Goal: Task Accomplishment & Management: Manage account settings

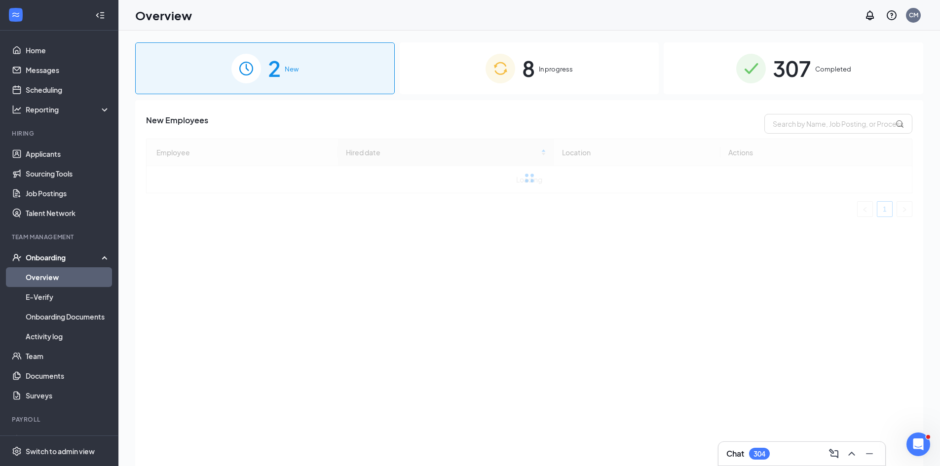
click at [548, 77] on div "8 In progress" at bounding box center [528, 68] width 259 height 52
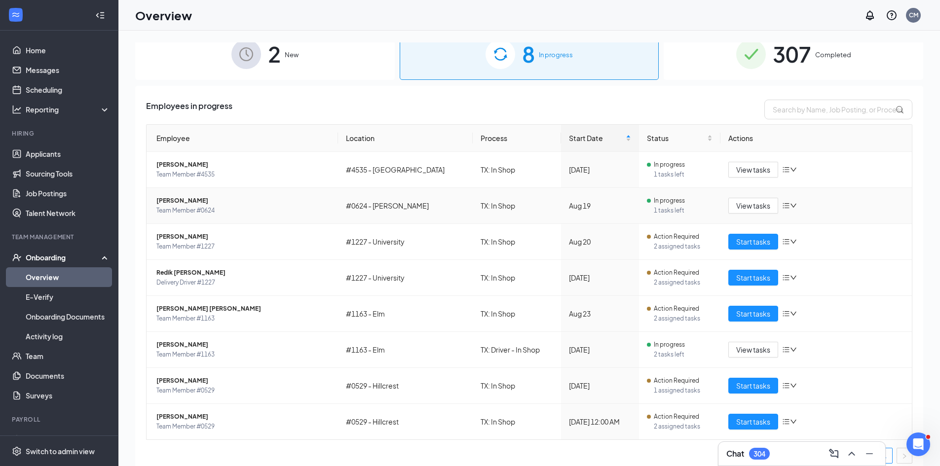
scroll to position [22, 0]
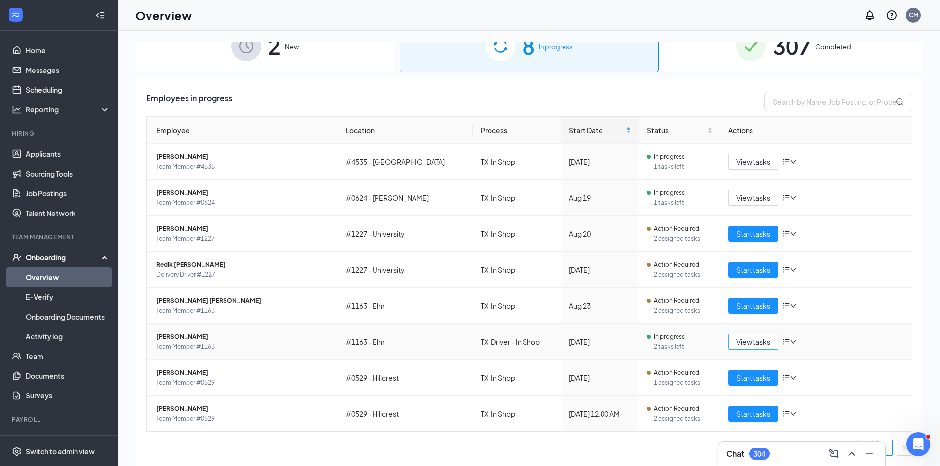
click at [742, 343] on span "View tasks" at bounding box center [753, 341] width 34 height 11
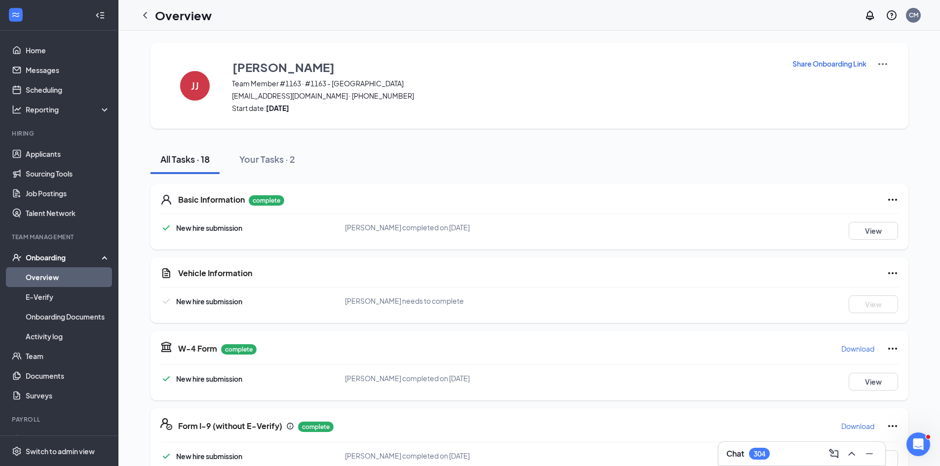
click at [889, 274] on icon "Ellipses" at bounding box center [892, 273] width 9 height 2
click at [837, 293] on span "Mark as complete" at bounding box center [852, 294] width 58 height 10
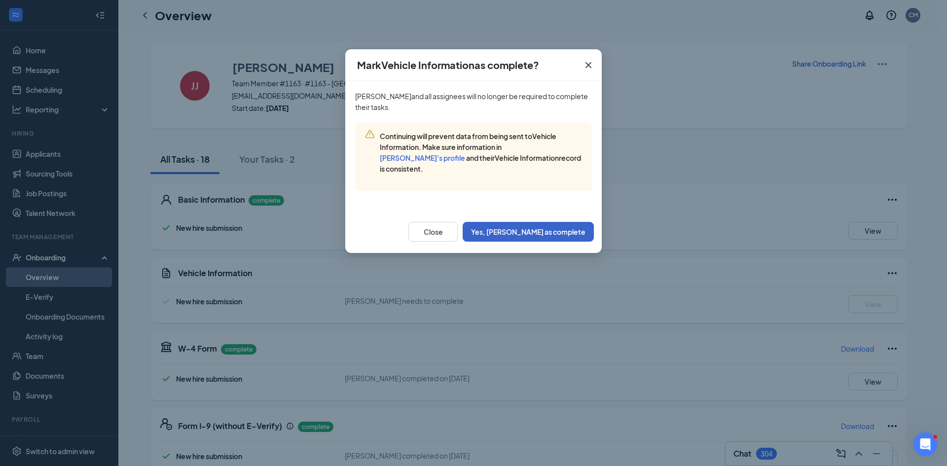
click at [554, 230] on button "Yes, mark as complete" at bounding box center [528, 232] width 131 height 20
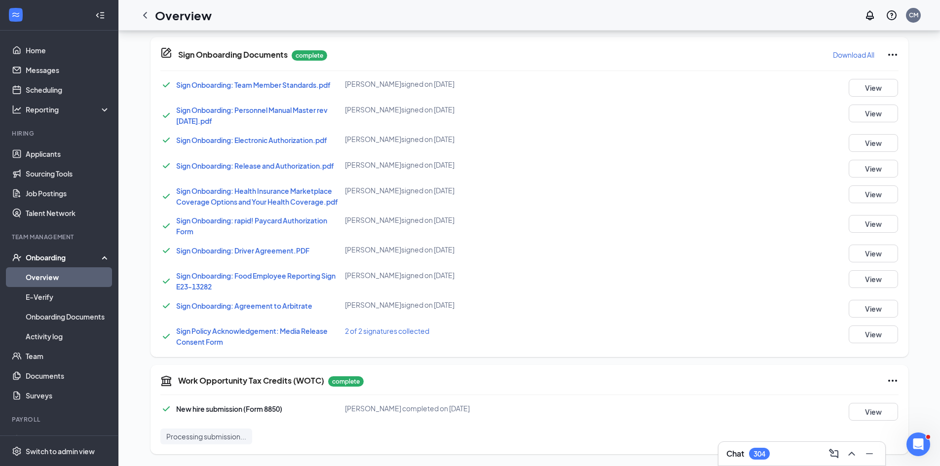
click at [149, 14] on icon "ChevronLeft" at bounding box center [145, 15] width 12 height 12
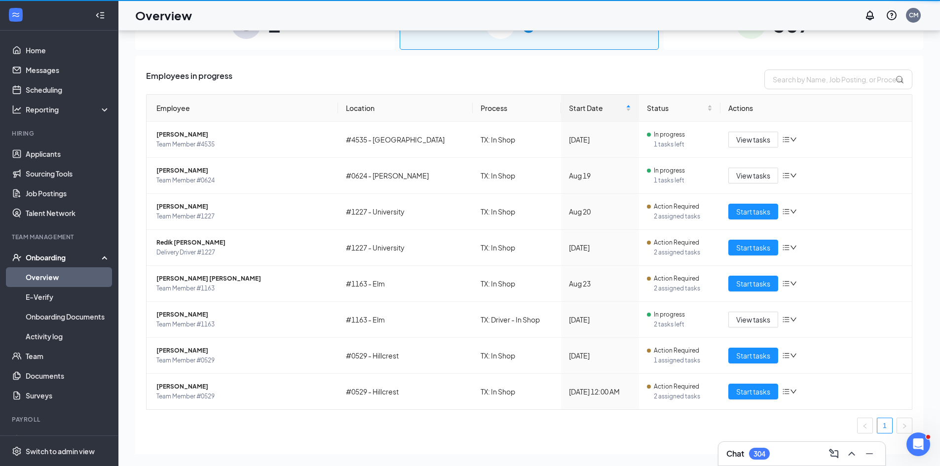
scroll to position [44, 0]
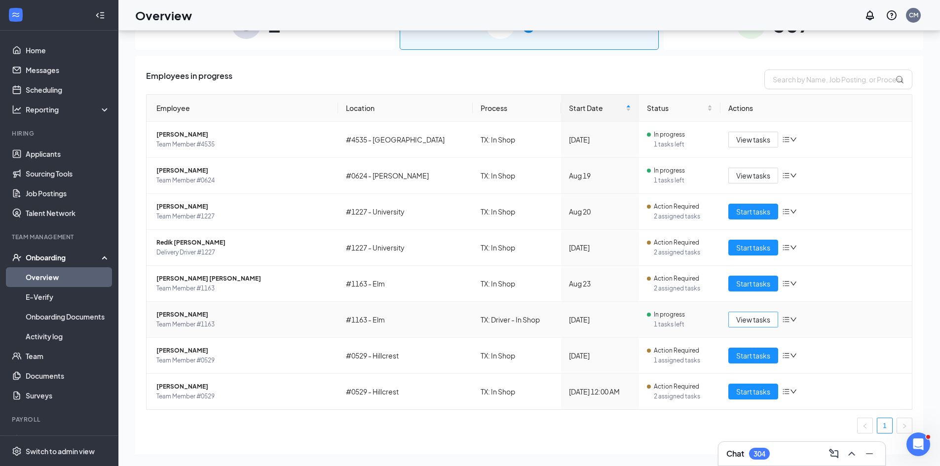
click at [741, 325] on span "View tasks" at bounding box center [753, 319] width 34 height 11
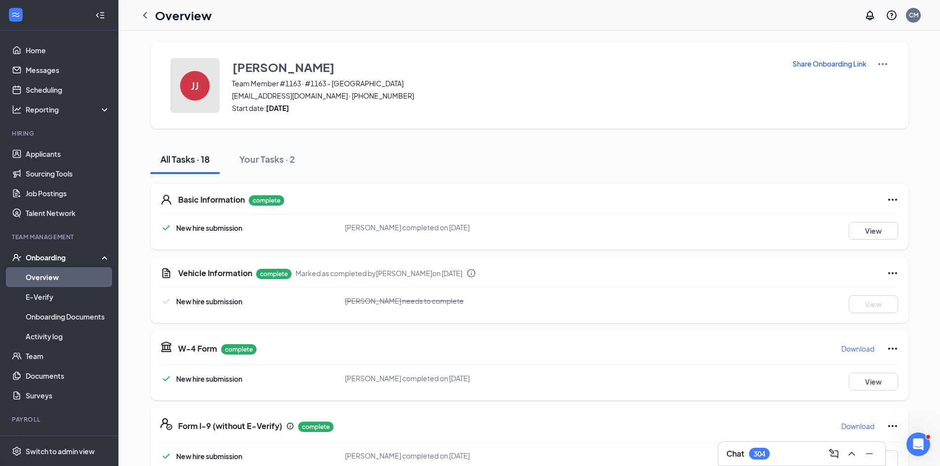
click at [190, 98] on div "JJ" at bounding box center [195, 86] width 30 height 30
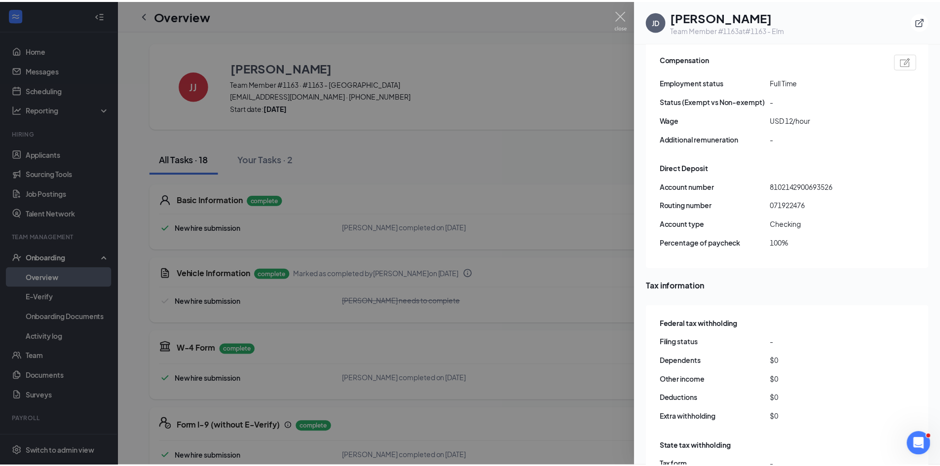
scroll to position [838, 0]
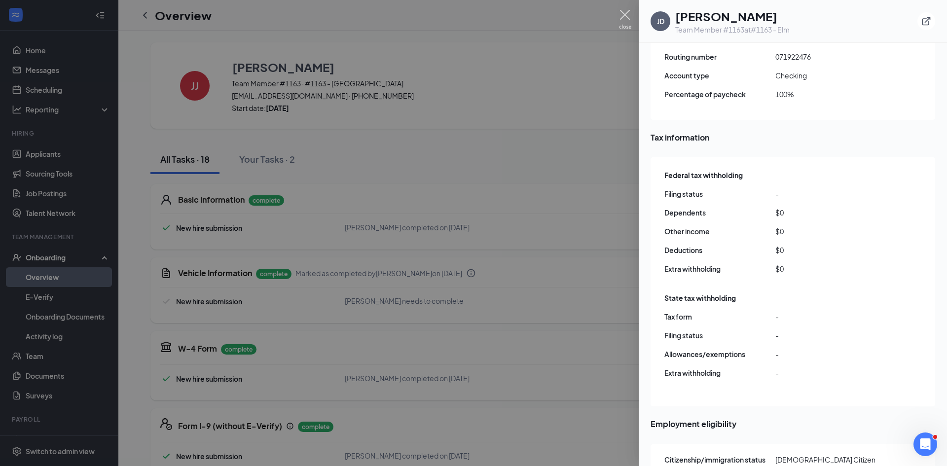
click at [620, 11] on img at bounding box center [625, 19] width 12 height 19
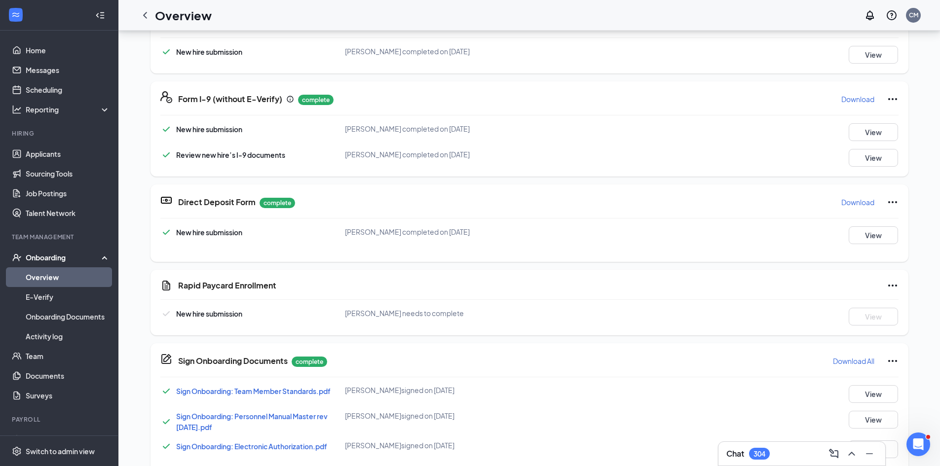
scroll to position [247, 0]
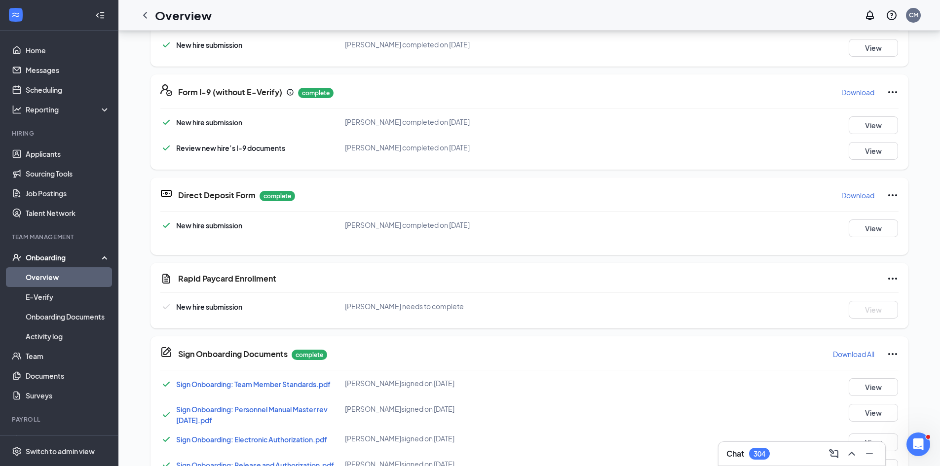
click at [886, 281] on icon "Ellipses" at bounding box center [892, 279] width 12 height 12
click at [849, 306] on button "Mark as complete" at bounding box center [851, 299] width 73 height 16
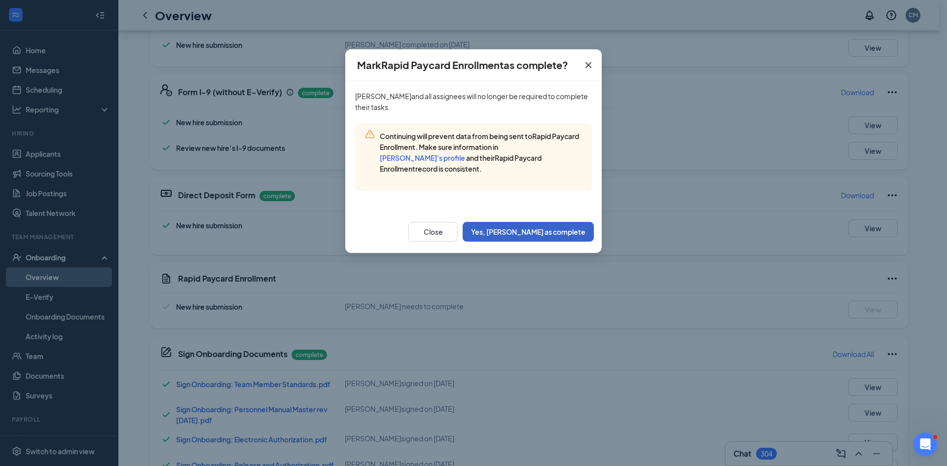
click at [535, 232] on button "Yes, mark as complete" at bounding box center [528, 232] width 131 height 20
click at [534, 233] on div "Close Yes, mark as complete" at bounding box center [500, 232] width 185 height 20
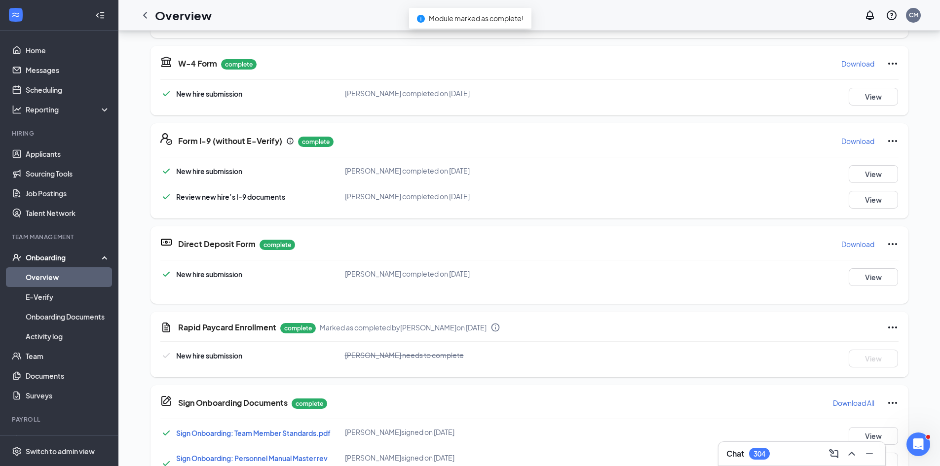
scroll to position [38, 0]
click at [144, 19] on icon "ChevronLeft" at bounding box center [145, 15] width 12 height 12
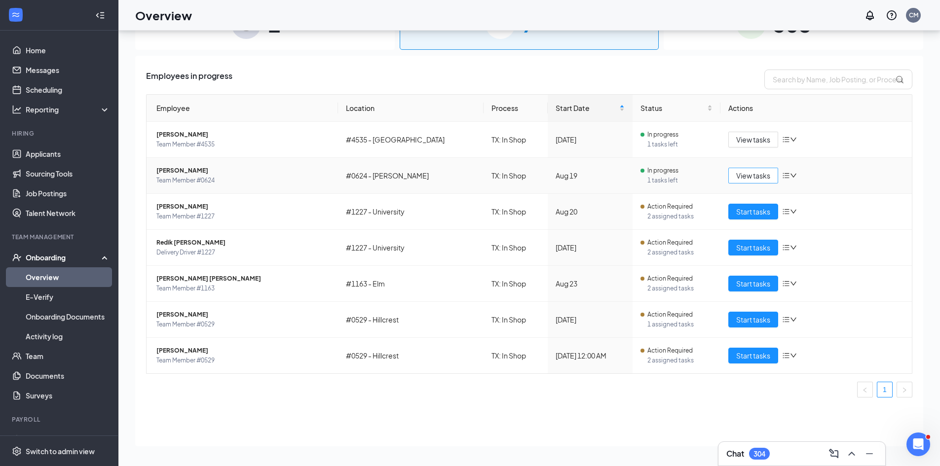
click at [759, 173] on span "View tasks" at bounding box center [753, 175] width 34 height 11
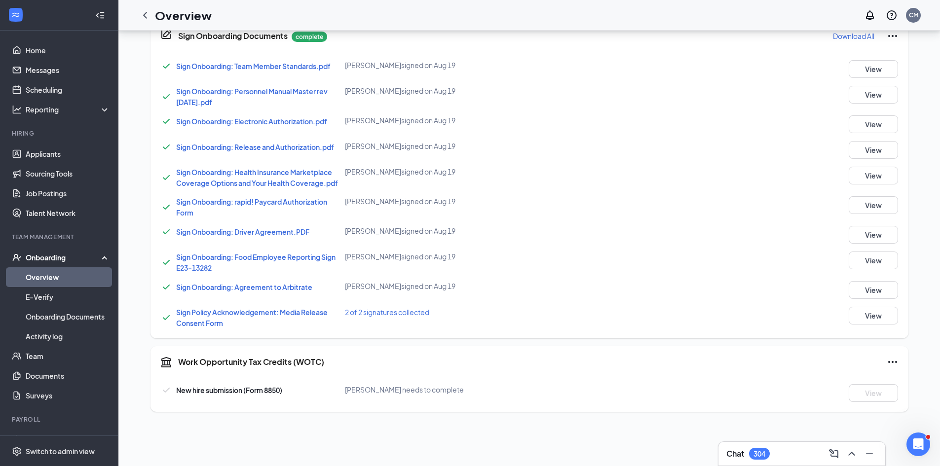
scroll to position [536, 0]
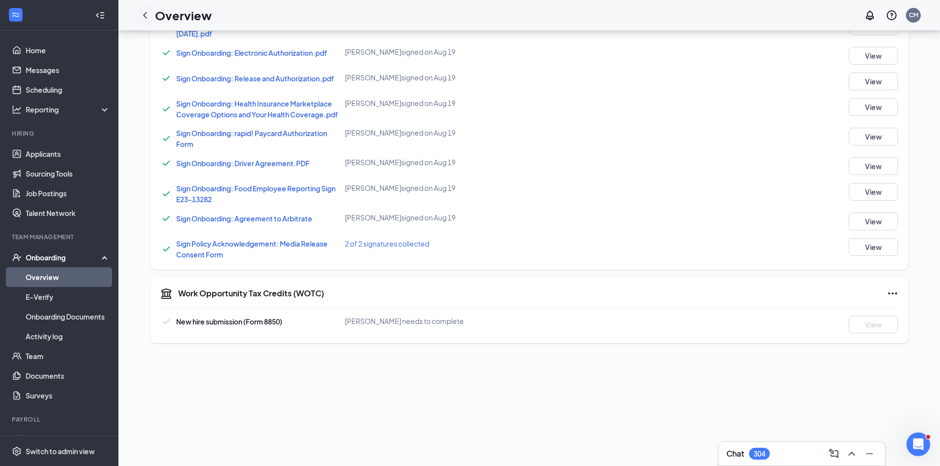
click at [147, 16] on icon "ChevronLeft" at bounding box center [145, 15] width 12 height 12
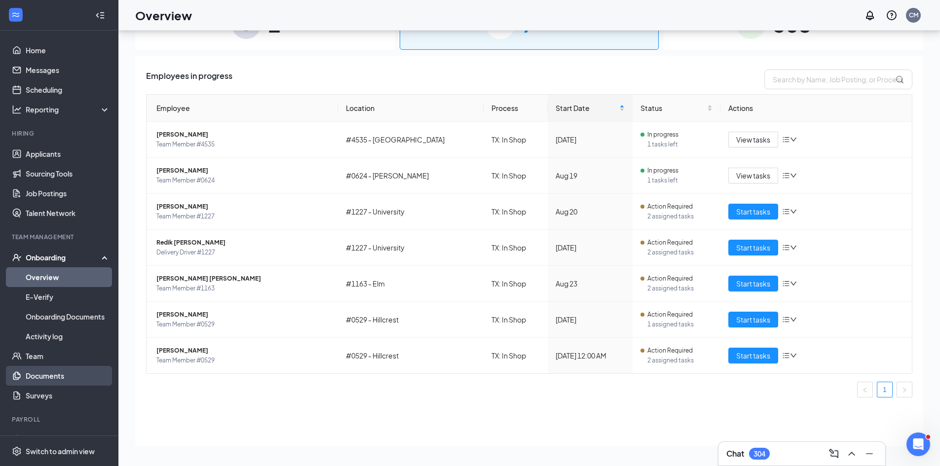
click at [50, 371] on link "Documents" at bounding box center [68, 376] width 84 height 20
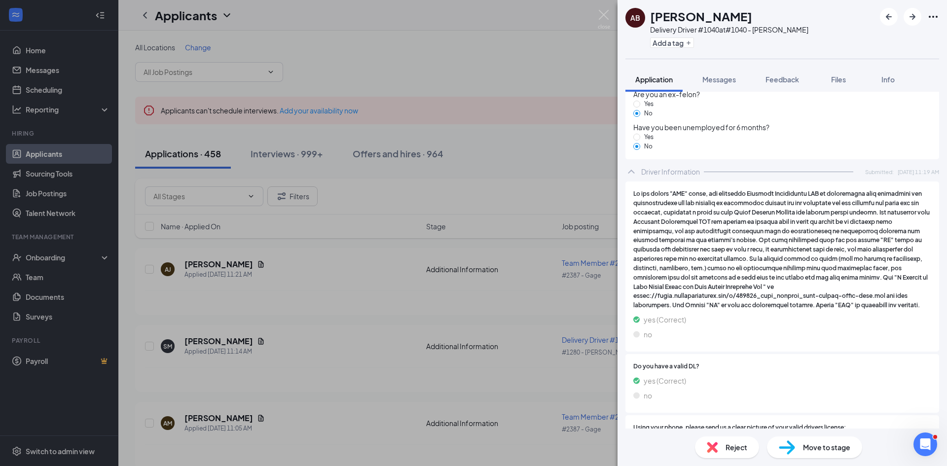
scroll to position [838, 0]
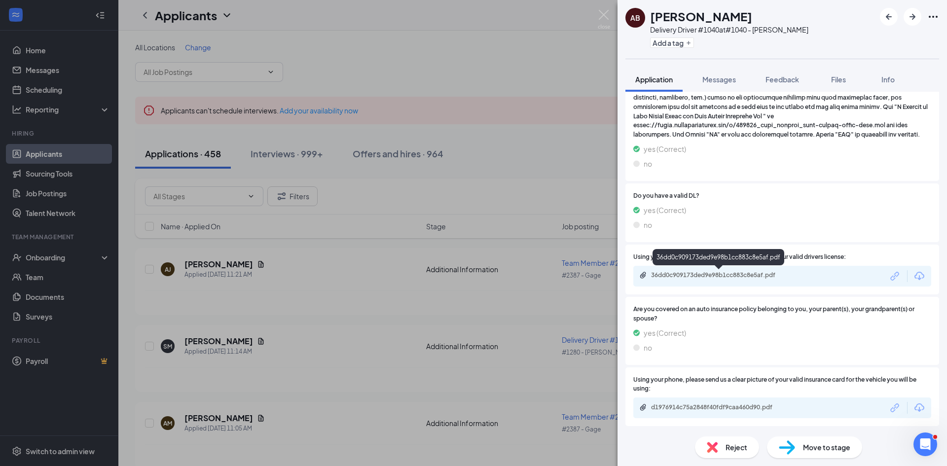
click at [766, 277] on div "36dd0c909173ded9e98b1cc883c8e5af.pdf" at bounding box center [720, 275] width 138 height 8
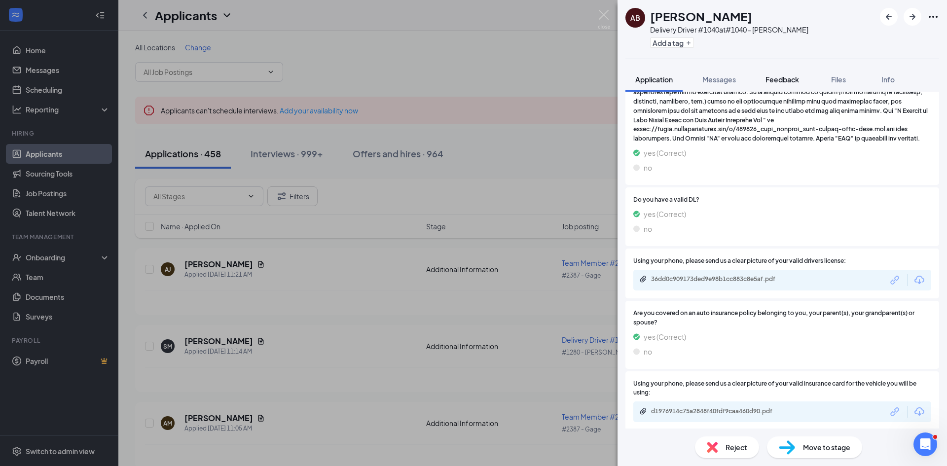
click at [778, 82] on span "Feedback" at bounding box center [782, 79] width 34 height 9
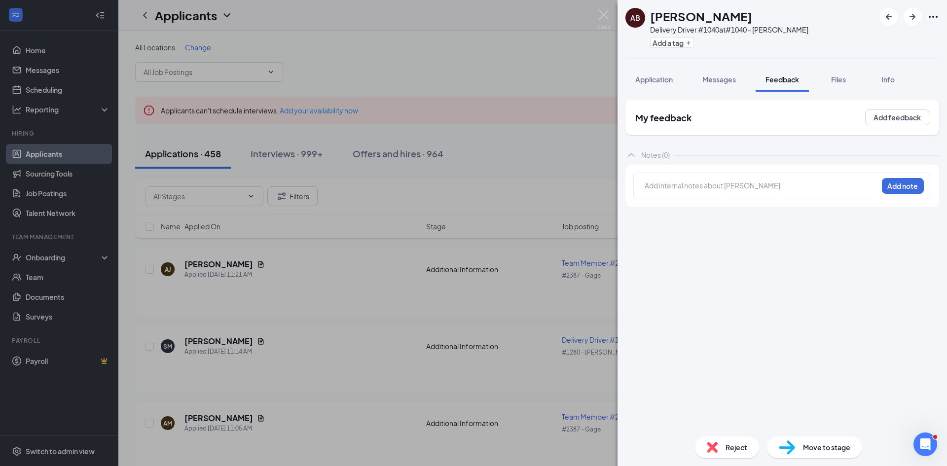
click at [765, 192] on div at bounding box center [761, 187] width 232 height 13
click at [897, 188] on button "Add note" at bounding box center [903, 186] width 42 height 16
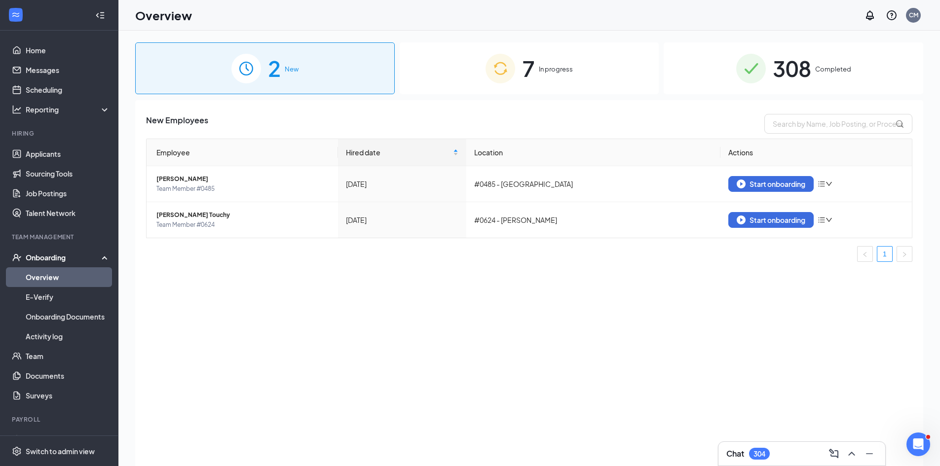
click at [543, 72] on span "In progress" at bounding box center [556, 69] width 34 height 10
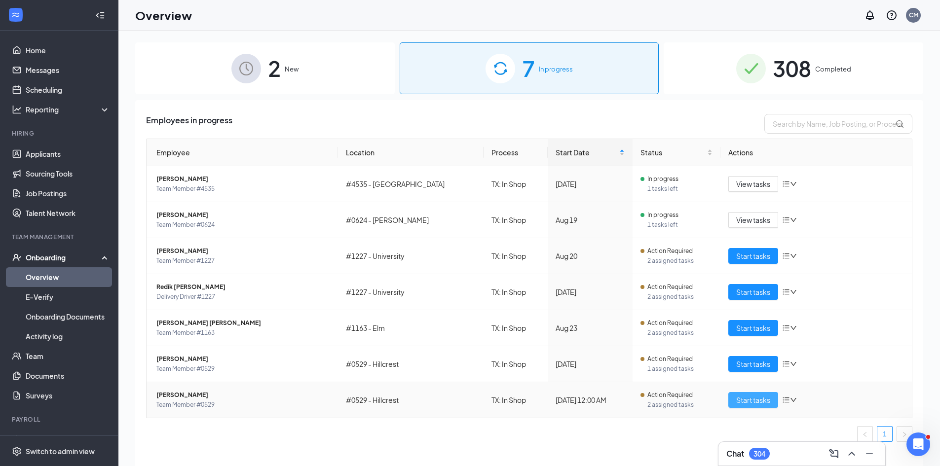
click at [743, 402] on span "Start tasks" at bounding box center [753, 400] width 34 height 11
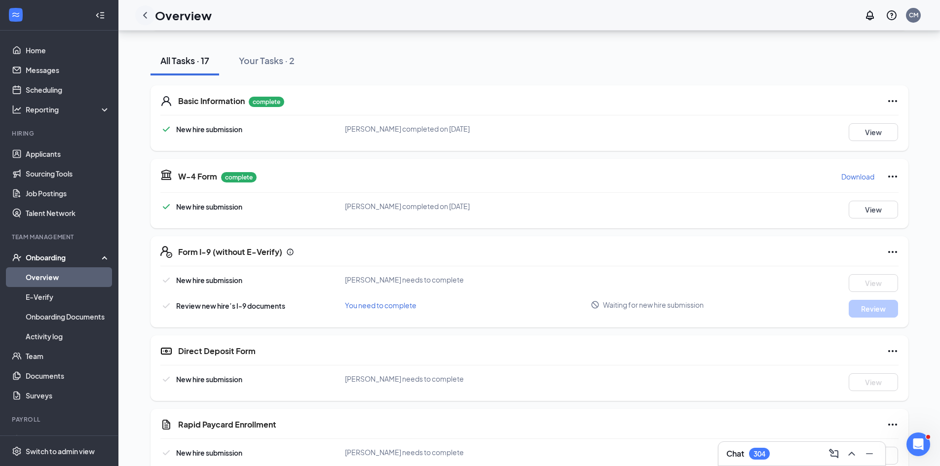
click at [143, 16] on icon "ChevronLeft" at bounding box center [145, 15] width 12 height 12
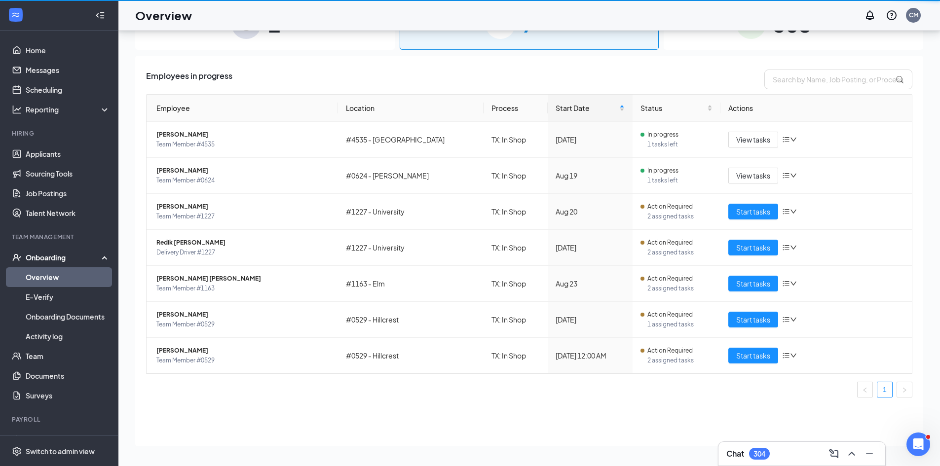
scroll to position [44, 0]
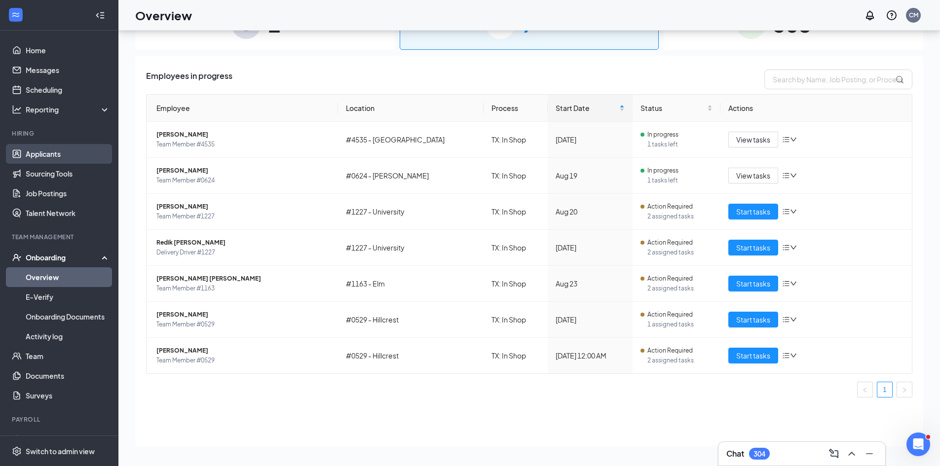
click at [65, 151] on link "Applicants" at bounding box center [68, 154] width 84 height 20
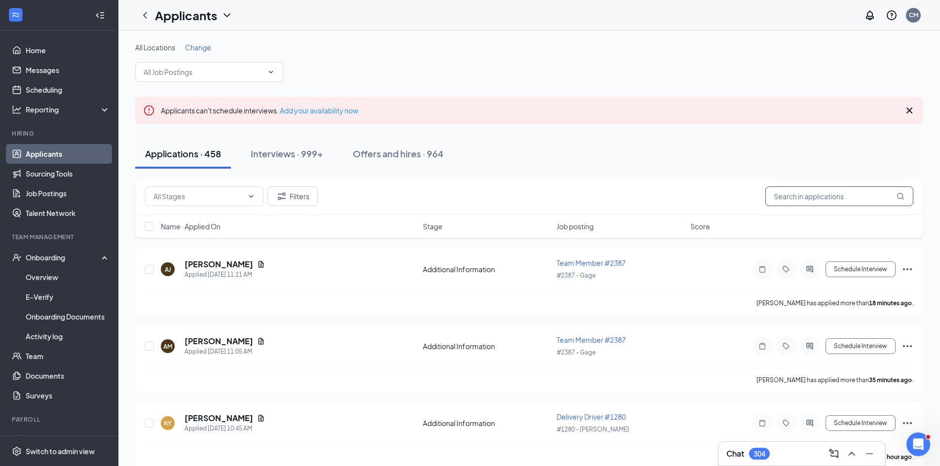
click at [807, 204] on input "text" at bounding box center [839, 196] width 148 height 20
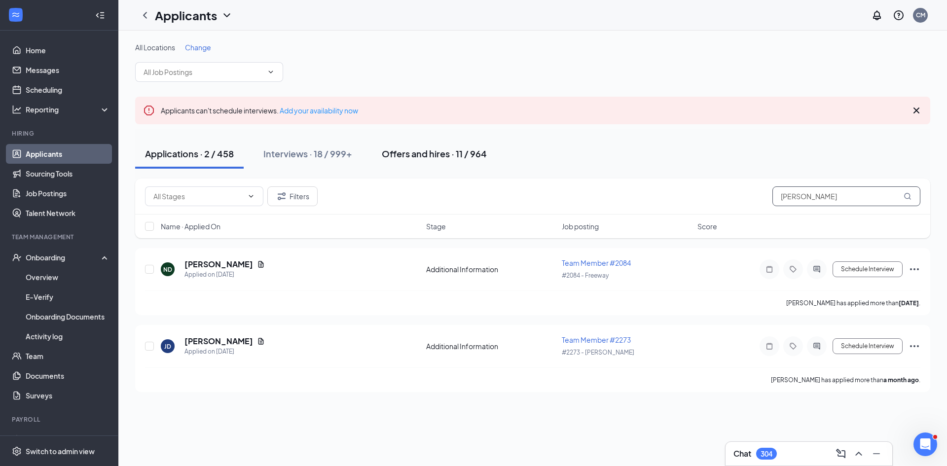
type input "davis"
click at [412, 159] on div "Offers and hires · 11 / 964" at bounding box center [434, 153] width 105 height 12
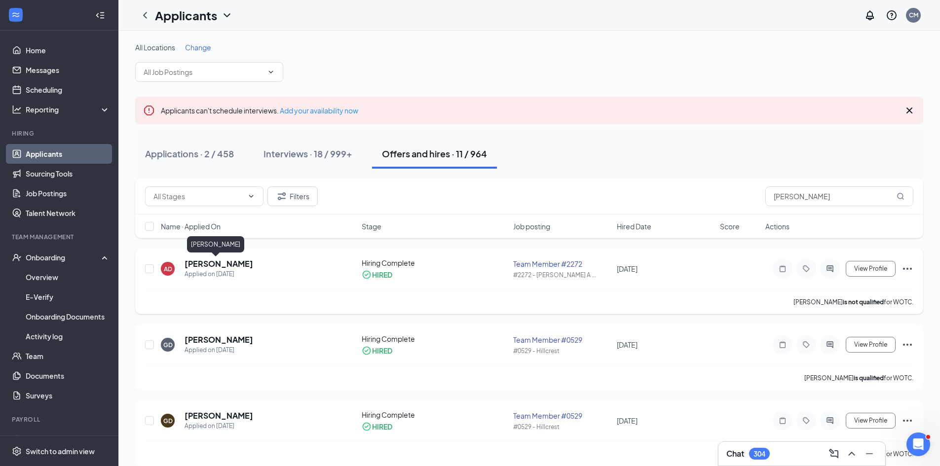
click at [204, 259] on h5 "Aaron Davis" at bounding box center [218, 263] width 69 height 11
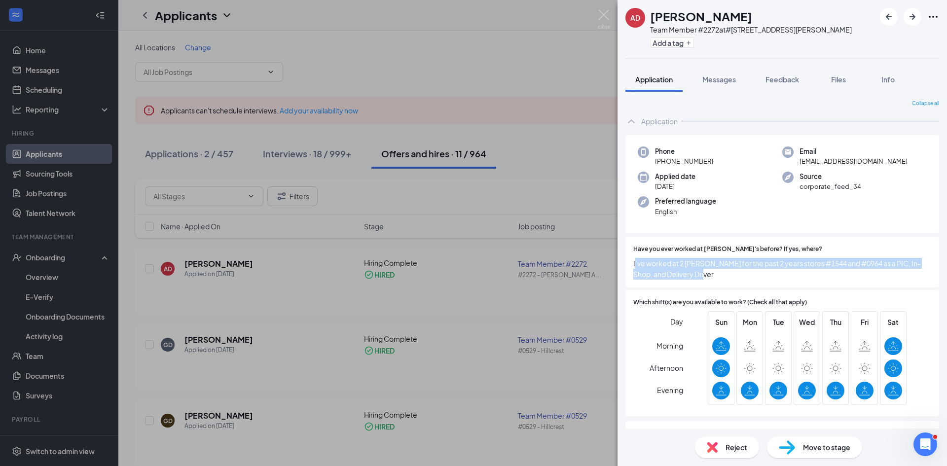
drag, startPoint x: 635, startPoint y: 260, endPoint x: 709, endPoint y: 279, distance: 76.3
click at [709, 279] on span "I’ve worked at 2 Jimmys Johns for the past 2 years stores #1544 and #0964 as a …" at bounding box center [782, 269] width 298 height 22
click at [636, 263] on span "I’ve worked at 2 Jimmys Johns for the past 2 years stores #1544 and #0964 as a …" at bounding box center [782, 269] width 298 height 22
drag, startPoint x: 633, startPoint y: 263, endPoint x: 736, endPoint y: 281, distance: 104.2
click at [736, 281] on div "Have you ever worked at Jimmy John's before? If yes, where? I’ve worked at 2 Ji…" at bounding box center [782, 262] width 314 height 51
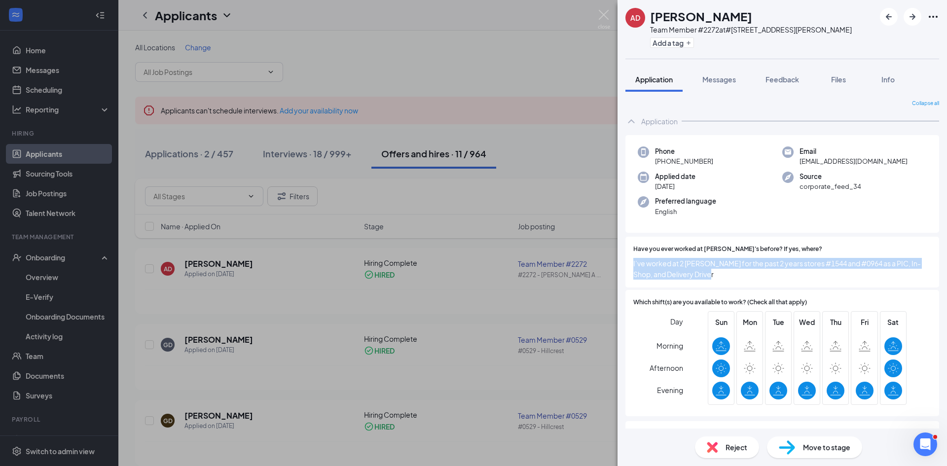
copy span "I’ve worked at 2 Jimmys Johns for the past 2 years stores #1544 and #0964 as a …"
click at [608, 16] on img at bounding box center [604, 19] width 12 height 19
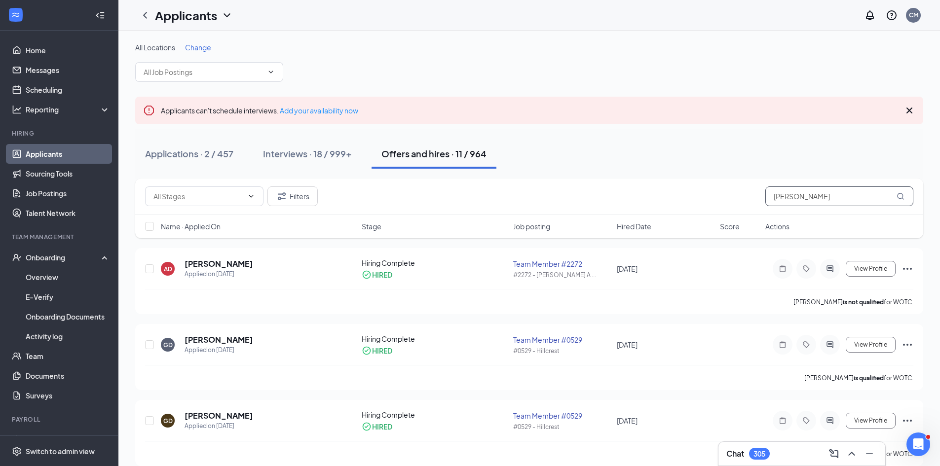
drag, startPoint x: 805, startPoint y: 203, endPoint x: 707, endPoint y: 204, distance: 98.6
click at [707, 204] on div "Filters davis" at bounding box center [529, 196] width 768 height 20
paste input "Kevin Kwiatkoski"
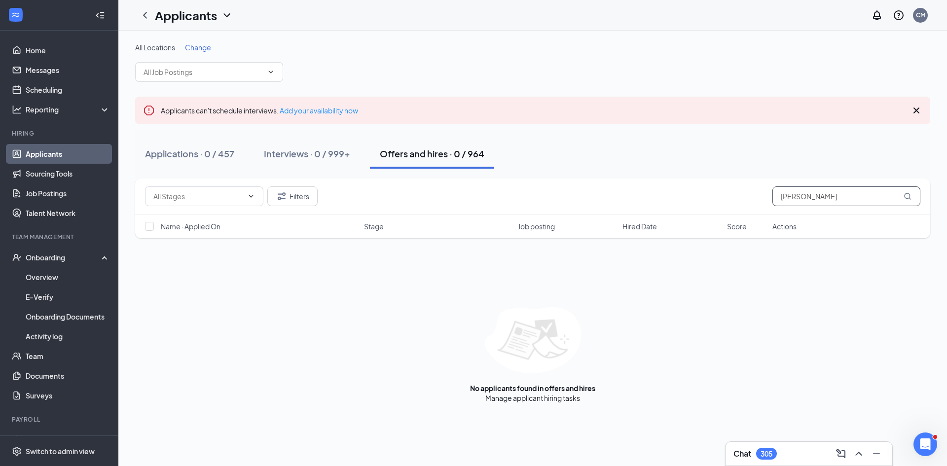
click at [799, 197] on input "Kevin Kwiatkoski" at bounding box center [846, 196] width 148 height 20
drag, startPoint x: 783, startPoint y: 197, endPoint x: 785, endPoint y: 204, distance: 7.5
click at [783, 197] on input "Kwiatkoski" at bounding box center [846, 196] width 148 height 20
type input "Kwiatkoski"
click at [235, 152] on button "Applications · 0 / 457" at bounding box center [189, 154] width 109 height 30
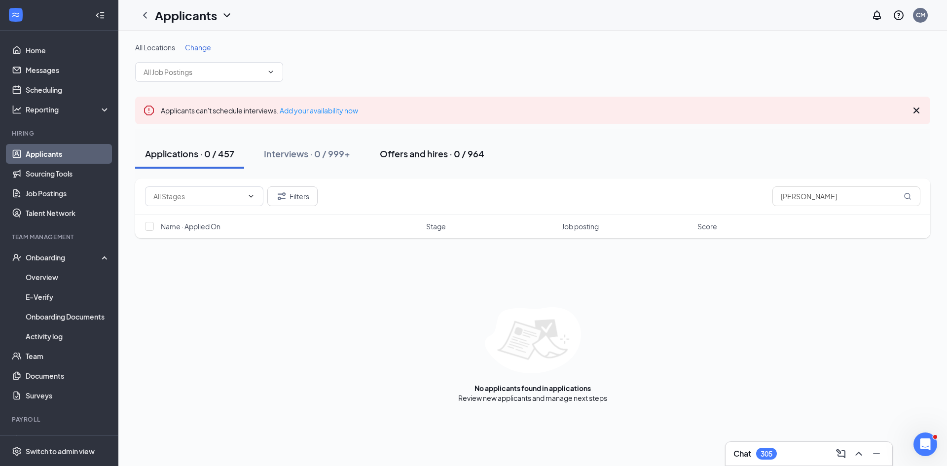
click at [430, 156] on div "Offers and hires · 0 / 964" at bounding box center [432, 153] width 105 height 12
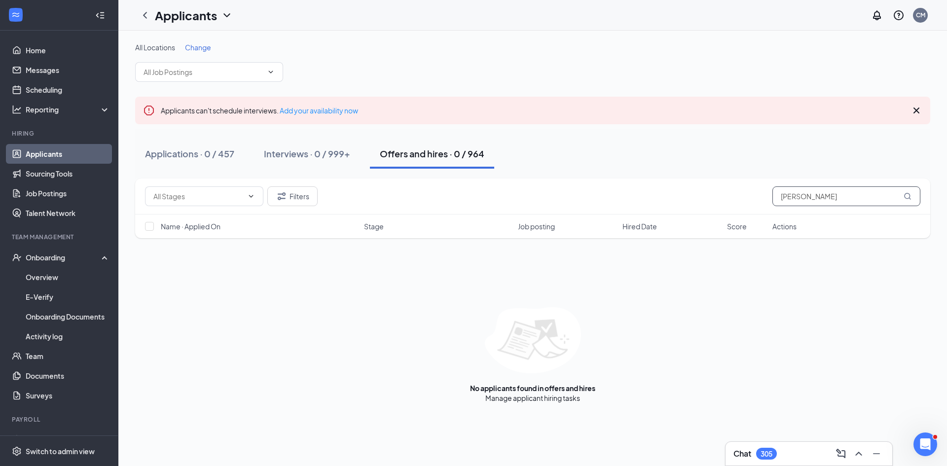
drag, startPoint x: 835, startPoint y: 198, endPoint x: 694, endPoint y: 205, distance: 140.7
click at [694, 206] on div "Filters Kwiatkoski" at bounding box center [532, 197] width 795 height 36
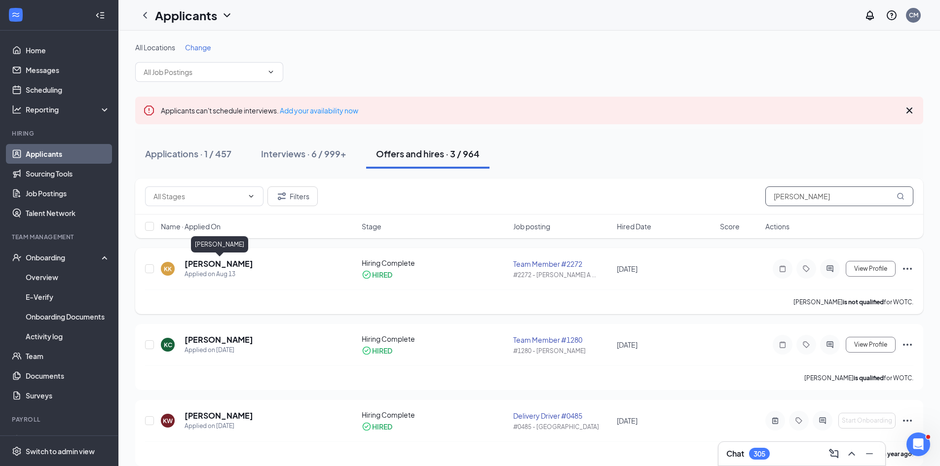
type input "Kevin"
click at [230, 264] on h5 "Kevin Kwiatkowski" at bounding box center [218, 263] width 69 height 11
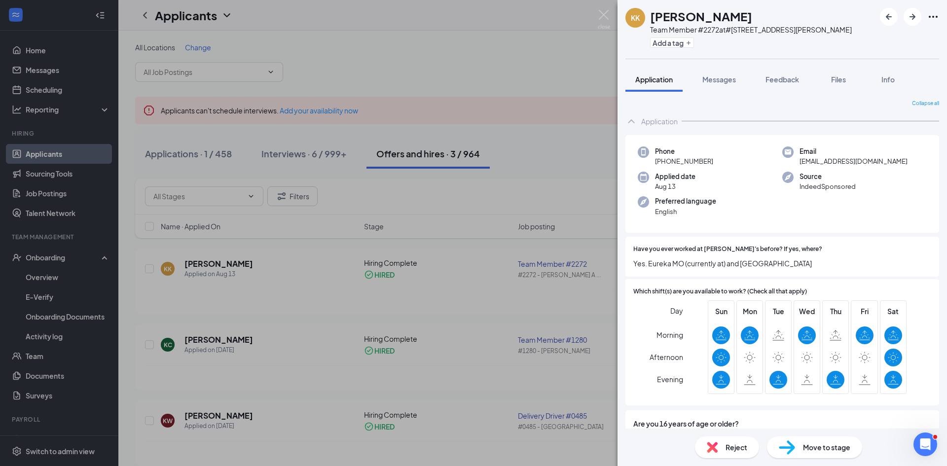
drag, startPoint x: 760, startPoint y: 18, endPoint x: 648, endPoint y: 17, distance: 112.0
click at [648, 17] on div "KK Kevin Kwiatkowski Team Member #2272 at #2272 - Anderson Ave Add a tag" at bounding box center [738, 29] width 226 height 43
copy h1 "Kevin Kwiatkowski"
drag, startPoint x: 633, startPoint y: 250, endPoint x: 792, endPoint y: 266, distance: 159.7
click at [792, 266] on div "Have you ever worked at Jimmy John's before? If yes, where? Yes. Eureka MO (cur…" at bounding box center [782, 257] width 298 height 24
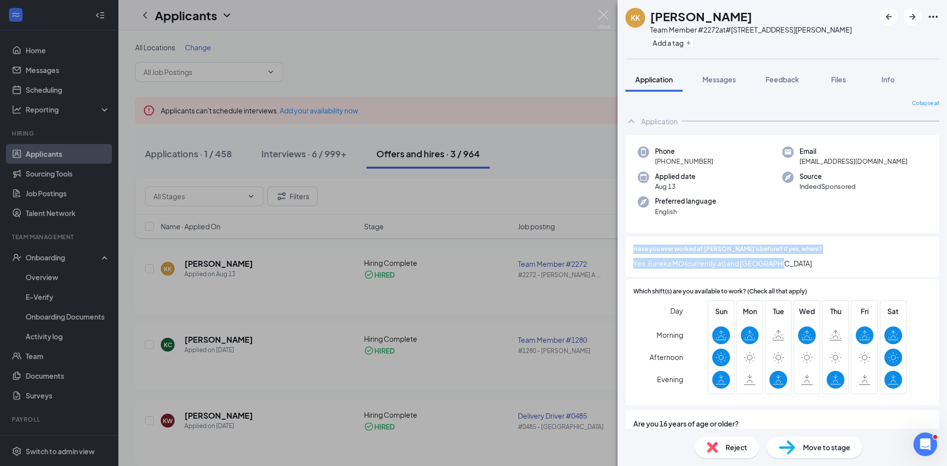
copy div "Have you ever worked at Jimmy John's before? If yes, where? Yes. Eureka MO (cur…"
click at [604, 20] on img at bounding box center [604, 19] width 12 height 19
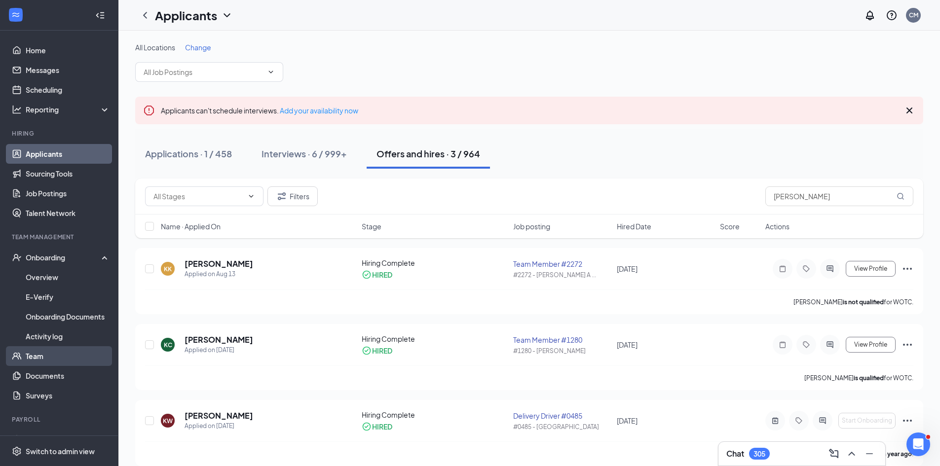
click at [81, 361] on link "Team" at bounding box center [68, 356] width 84 height 20
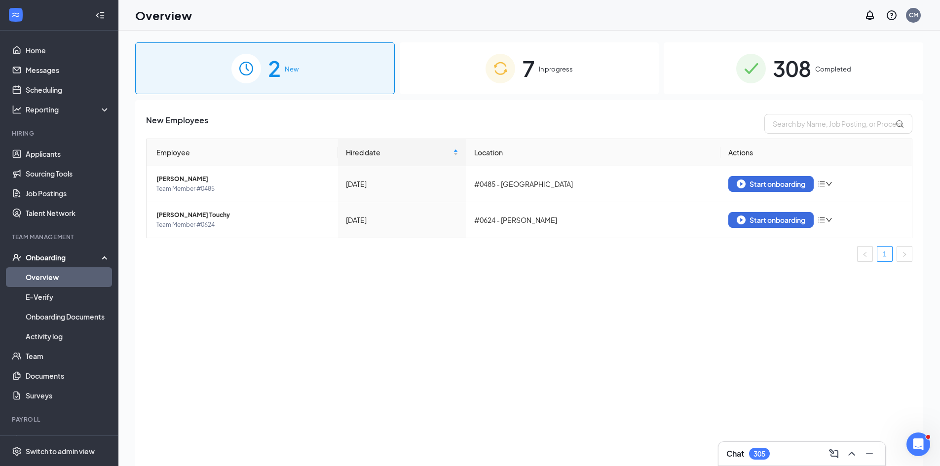
click at [477, 98] on div "2 New 7 In progress 308 Completed New Employees Employee Hired date Location Ac…" at bounding box center [529, 270] width 788 height 456
click at [476, 90] on div "7 In progress" at bounding box center [528, 68] width 259 height 52
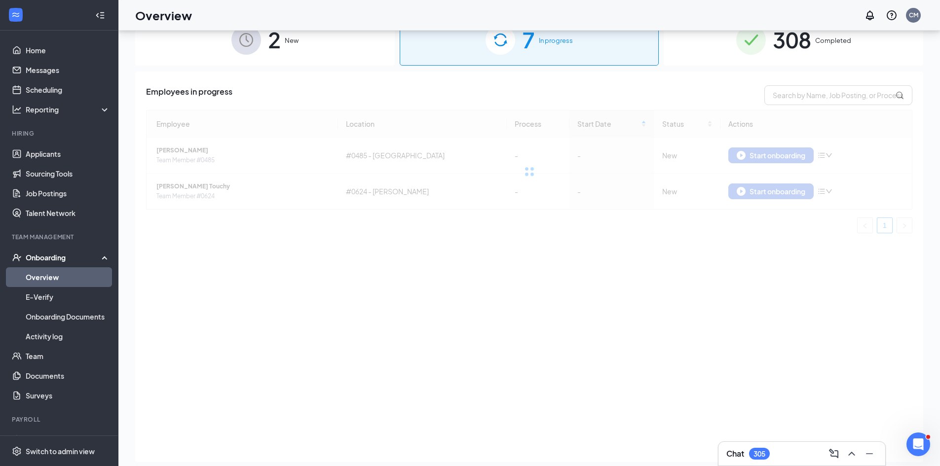
scroll to position [44, 0]
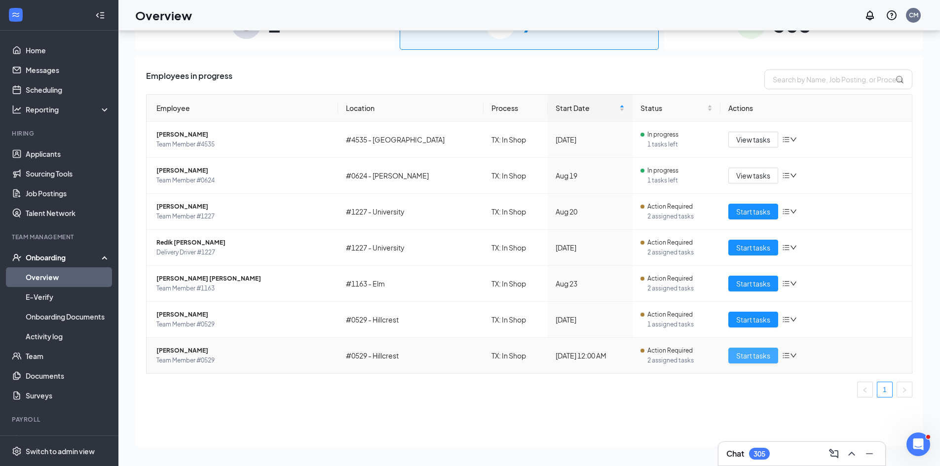
click at [736, 358] on span "Start tasks" at bounding box center [753, 355] width 34 height 11
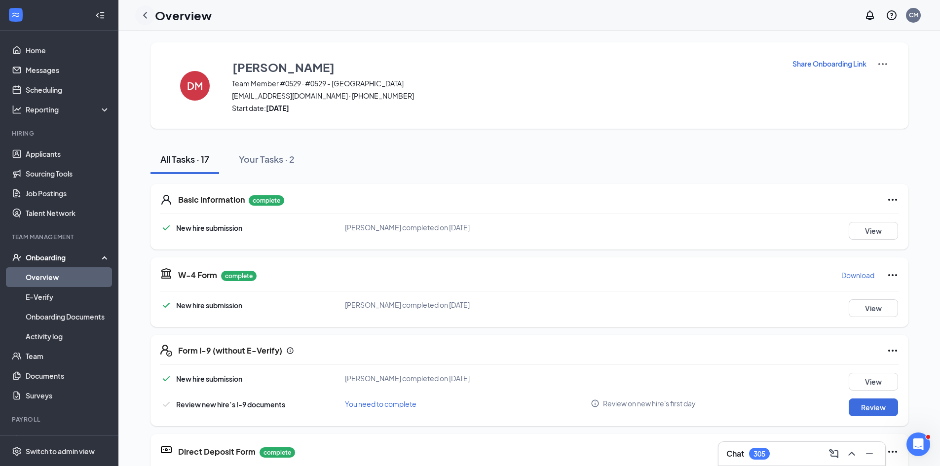
click at [142, 18] on icon "ChevronLeft" at bounding box center [145, 15] width 12 height 12
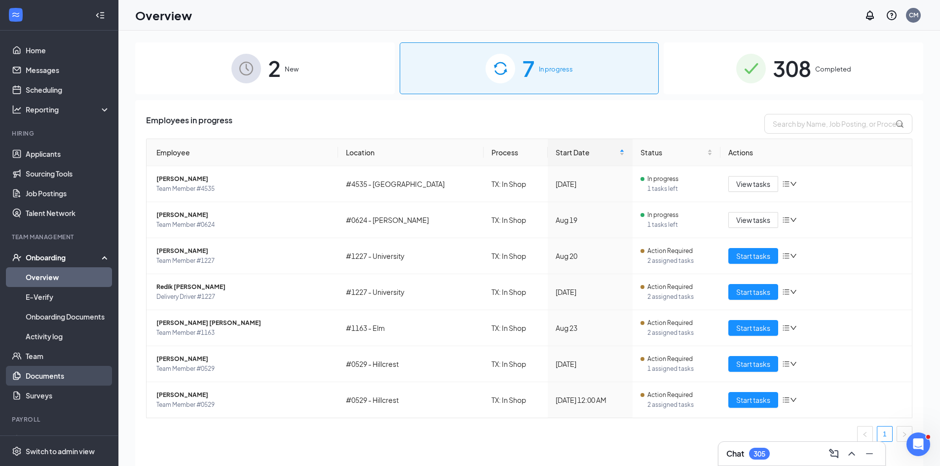
click at [86, 370] on link "Documents" at bounding box center [68, 376] width 84 height 20
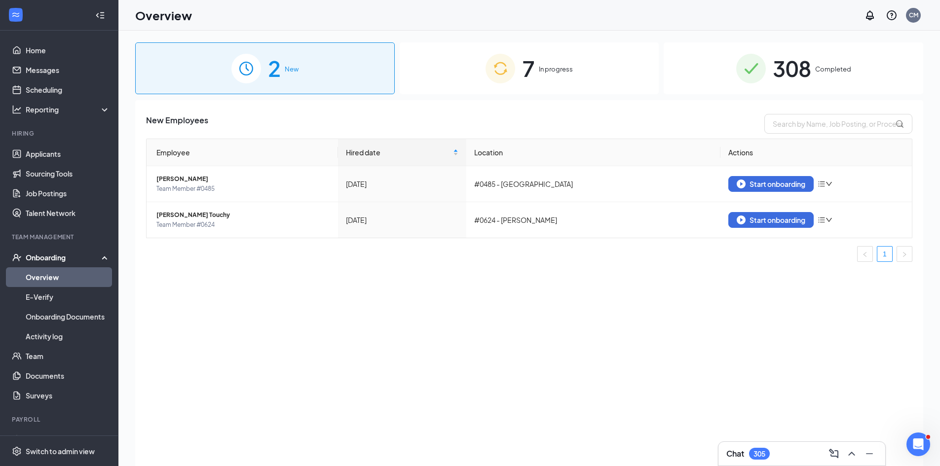
click at [487, 68] on img at bounding box center [500, 69] width 30 height 30
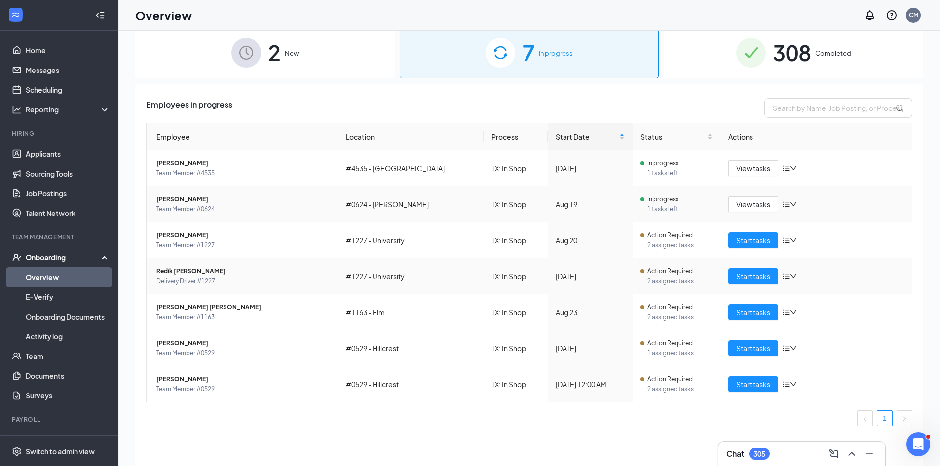
scroll to position [44, 0]
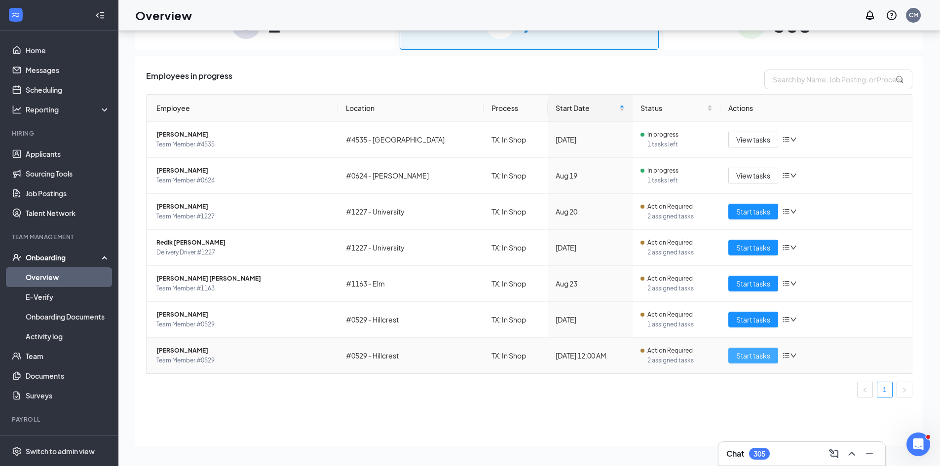
click at [742, 359] on span "Start tasks" at bounding box center [753, 355] width 34 height 11
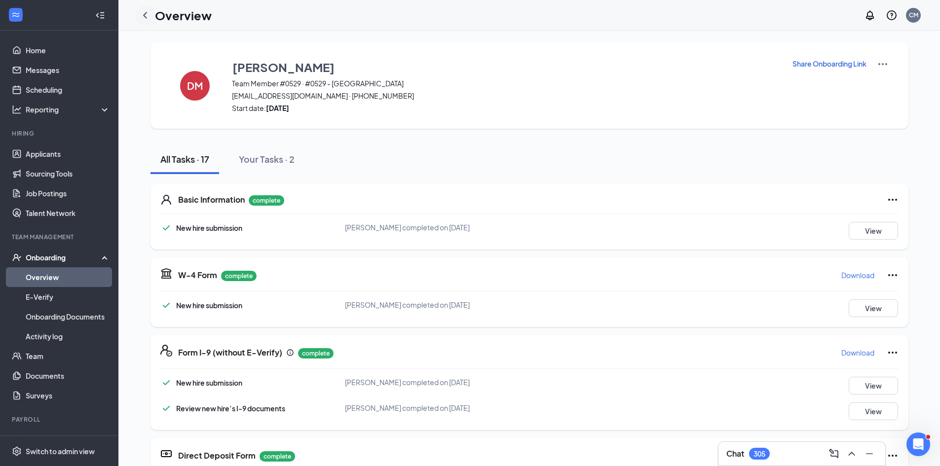
click at [149, 17] on icon "ChevronLeft" at bounding box center [145, 15] width 12 height 12
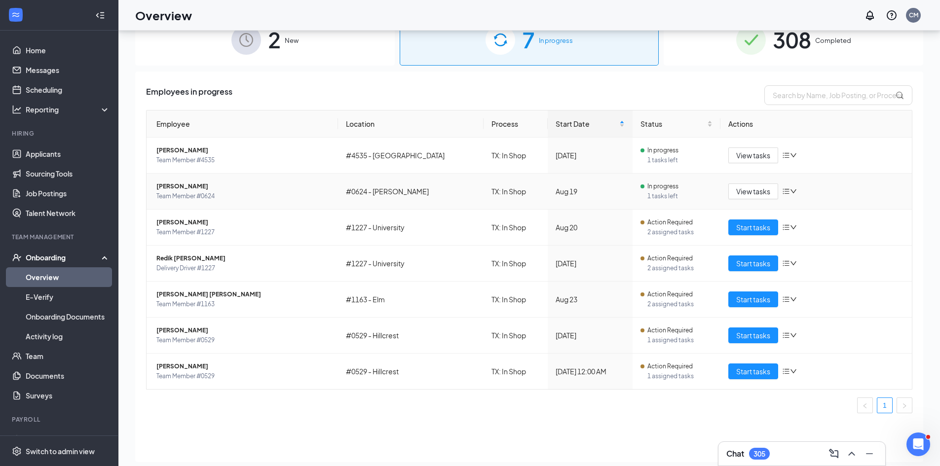
scroll to position [44, 0]
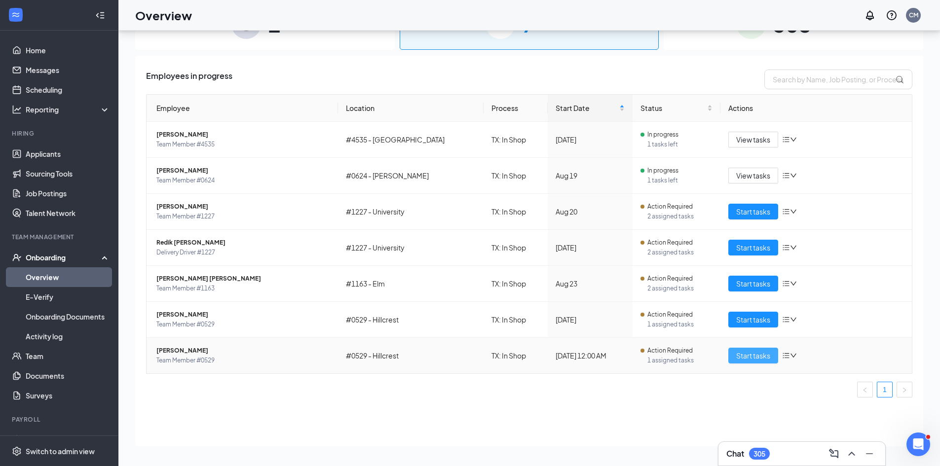
click at [741, 361] on button "Start tasks" at bounding box center [753, 356] width 50 height 16
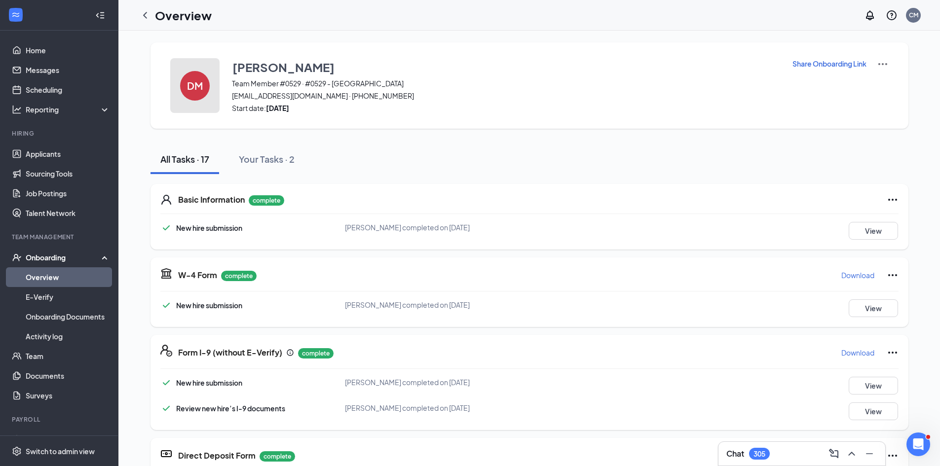
click at [193, 99] on div "DM" at bounding box center [195, 86] width 30 height 30
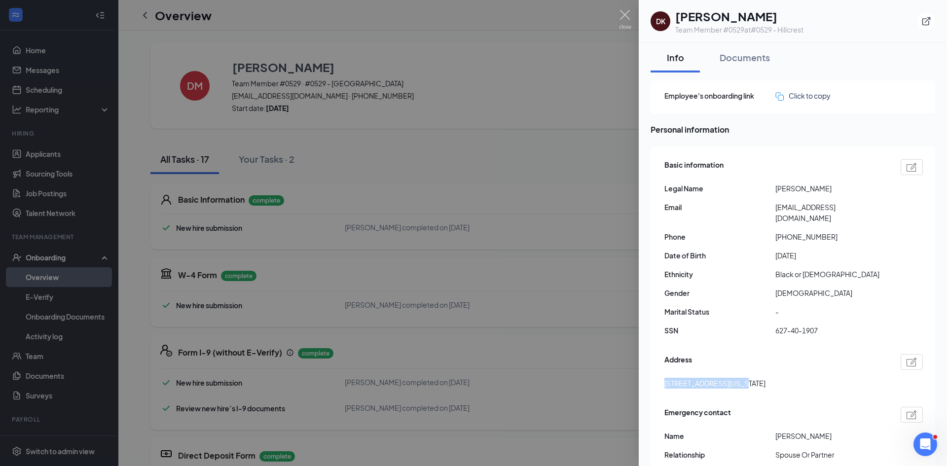
drag, startPoint x: 666, startPoint y: 375, endPoint x: 735, endPoint y: 375, distance: 69.1
click at [735, 378] on span "[STREET_ADDRESS][US_STATE]" at bounding box center [714, 383] width 101 height 11
copy span "[STREET_ADDRESS]"
click at [748, 378] on span "[STREET_ADDRESS][US_STATE]" at bounding box center [714, 383] width 101 height 11
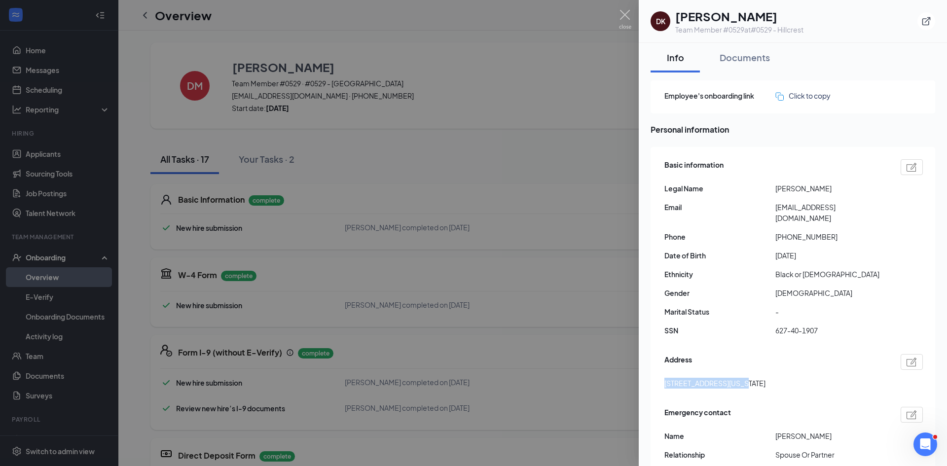
copy span "[GEOGRAPHIC_DATA]"
drag, startPoint x: 833, startPoint y: 226, endPoint x: 783, endPoint y: 226, distance: 49.3
click at [783, 231] on span "[PHONE_NUMBER]" at bounding box center [830, 236] width 111 height 11
copy span "6823768060"
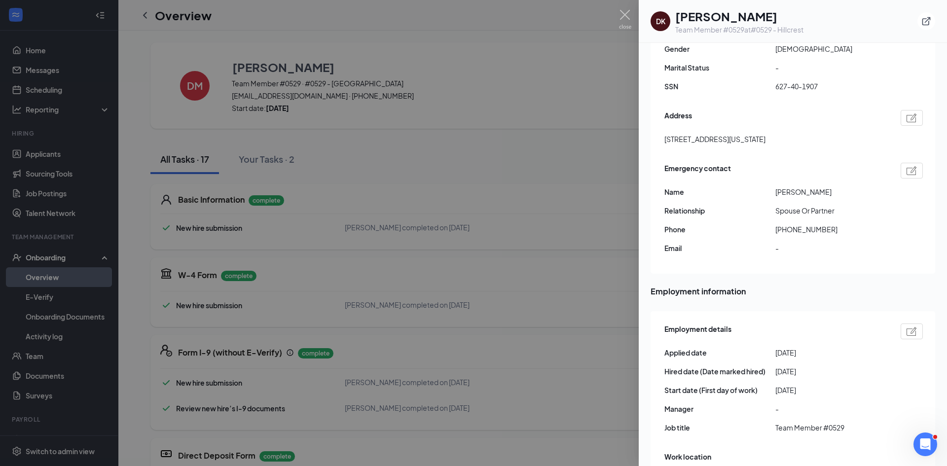
scroll to position [247, 0]
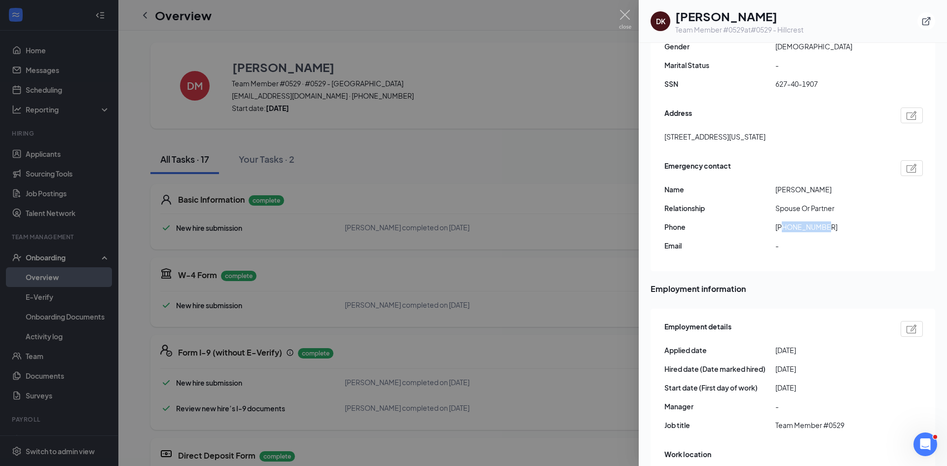
drag, startPoint x: 784, startPoint y: 217, endPoint x: 857, endPoint y: 220, distance: 73.5
click at [857, 221] on span "[PHONE_NUMBER]" at bounding box center [830, 226] width 111 height 11
copy span "2145794866"
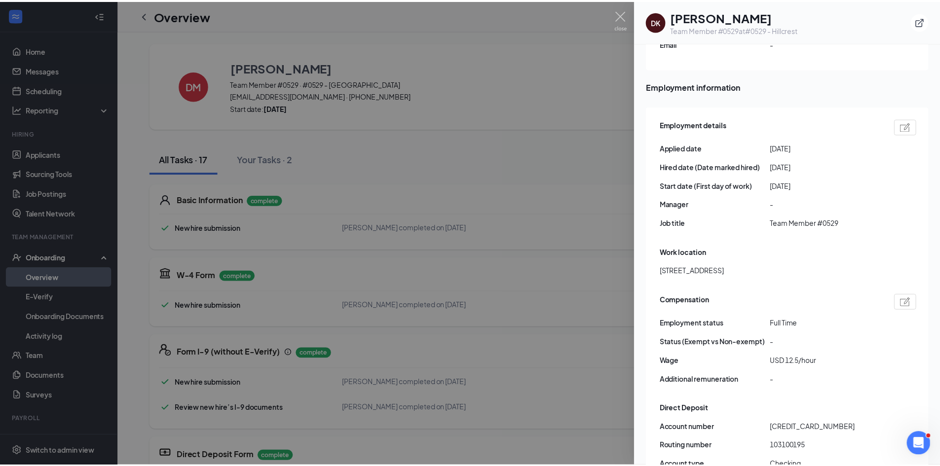
scroll to position [543, 0]
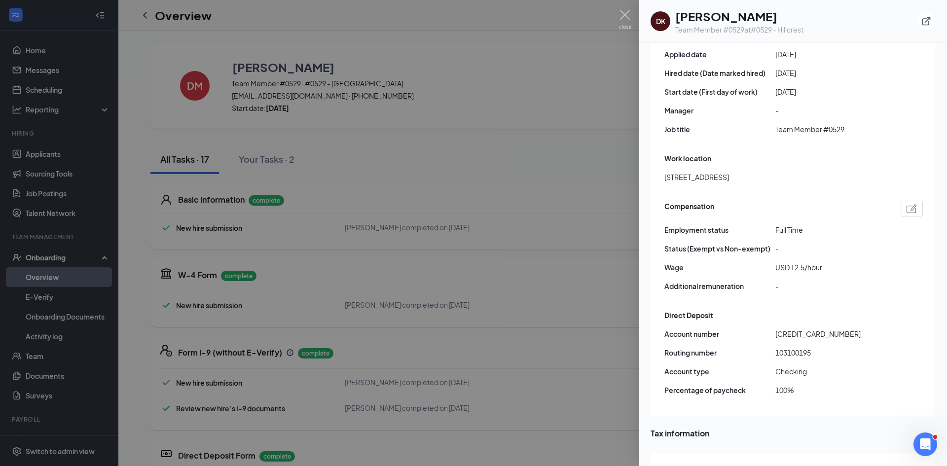
click at [804, 347] on span "103100195" at bounding box center [830, 352] width 111 height 11
copy span "103100195"
click at [797, 328] on span "[CREDIT_CARD_NUMBER]" at bounding box center [830, 333] width 111 height 11
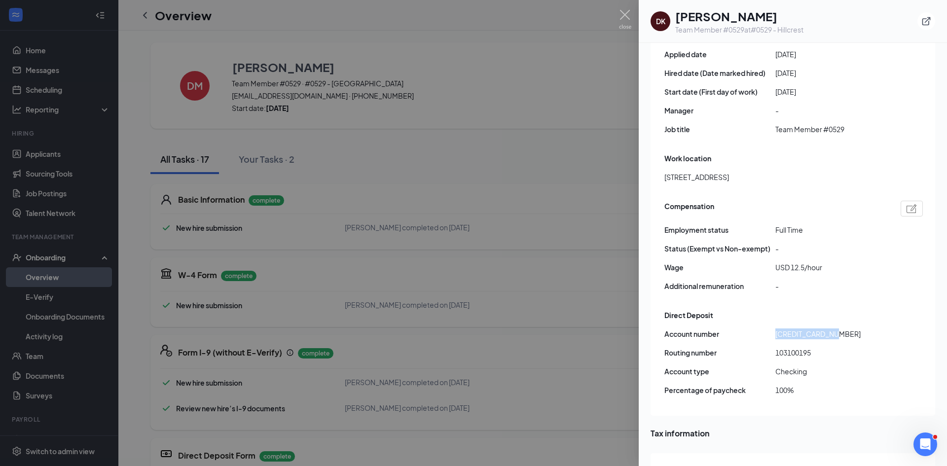
copy span "[CREDIT_CARD_NUMBER]"
drag, startPoint x: 744, startPoint y: 14, endPoint x: 788, endPoint y: 16, distance: 43.5
click at [788, 16] on h1 "[PERSON_NAME]" at bounding box center [739, 16] width 128 height 17
copy h1 "[PERSON_NAME]"
drag, startPoint x: 624, startPoint y: 17, endPoint x: 624, endPoint y: 23, distance: 5.9
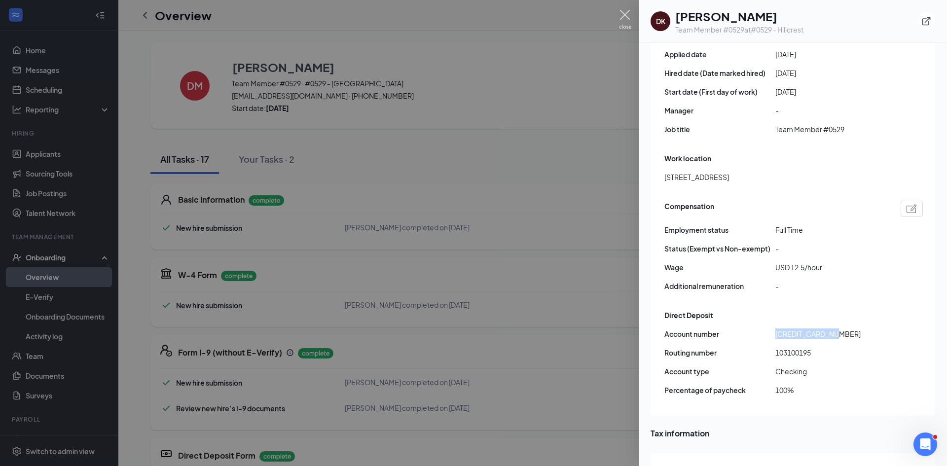
click at [624, 17] on img at bounding box center [625, 19] width 12 height 19
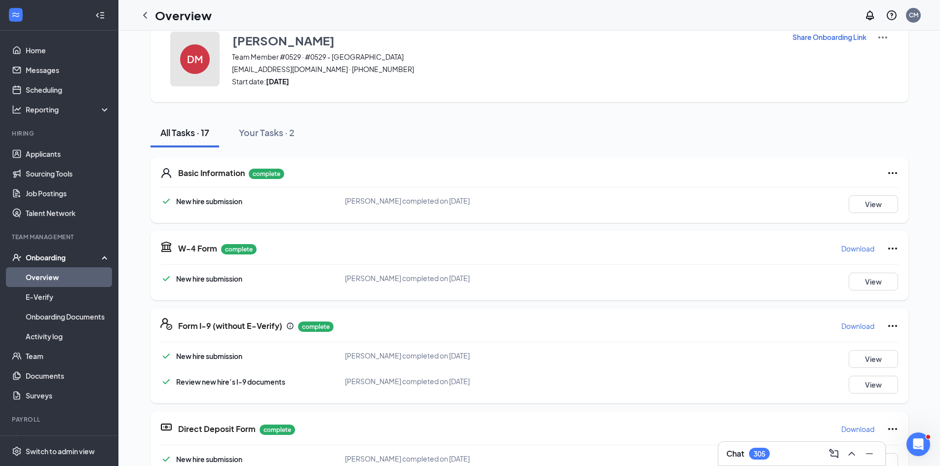
scroll to position [49, 0]
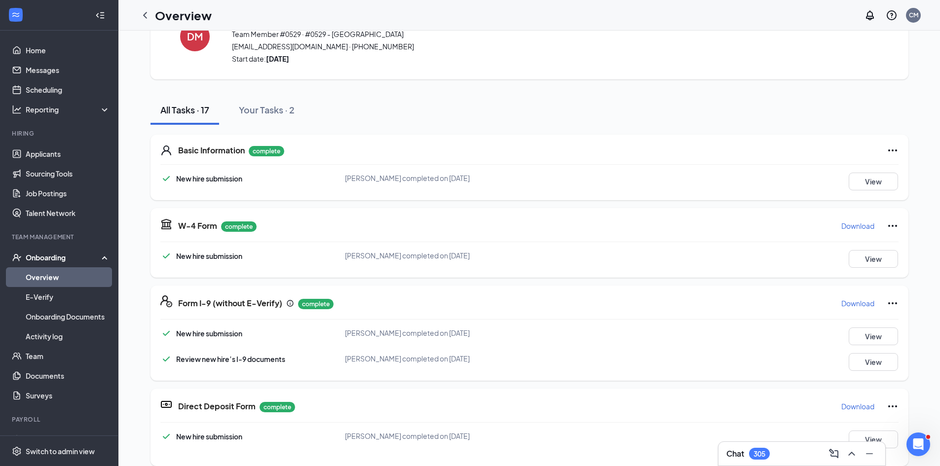
click at [845, 220] on button "Download" at bounding box center [857, 226] width 34 height 16
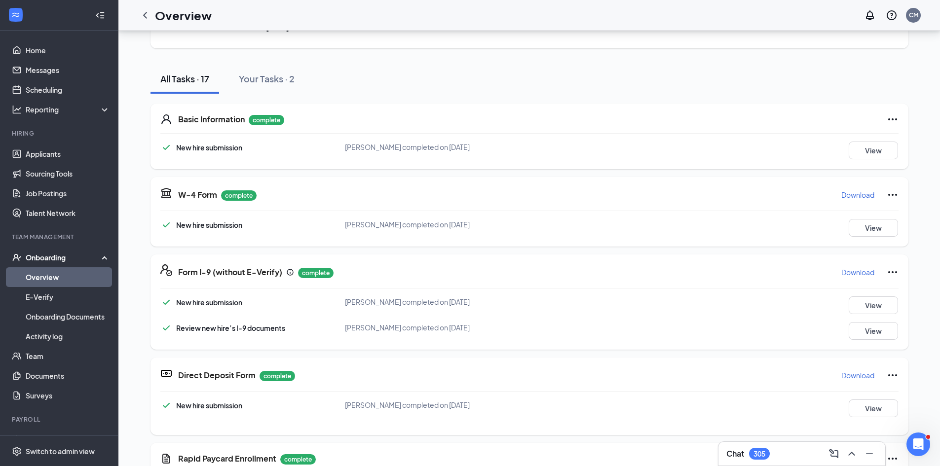
scroll to position [63, 0]
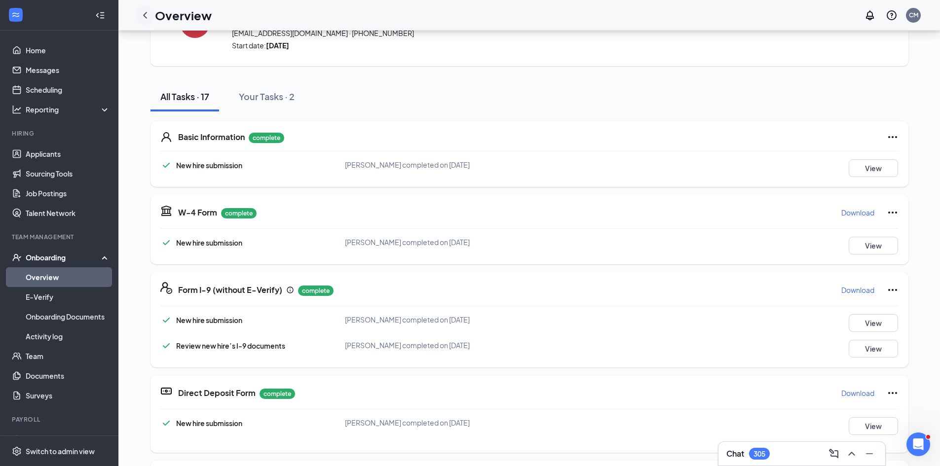
click at [148, 18] on icon "ChevronLeft" at bounding box center [145, 15] width 12 height 12
